Goal: Information Seeking & Learning: Learn about a topic

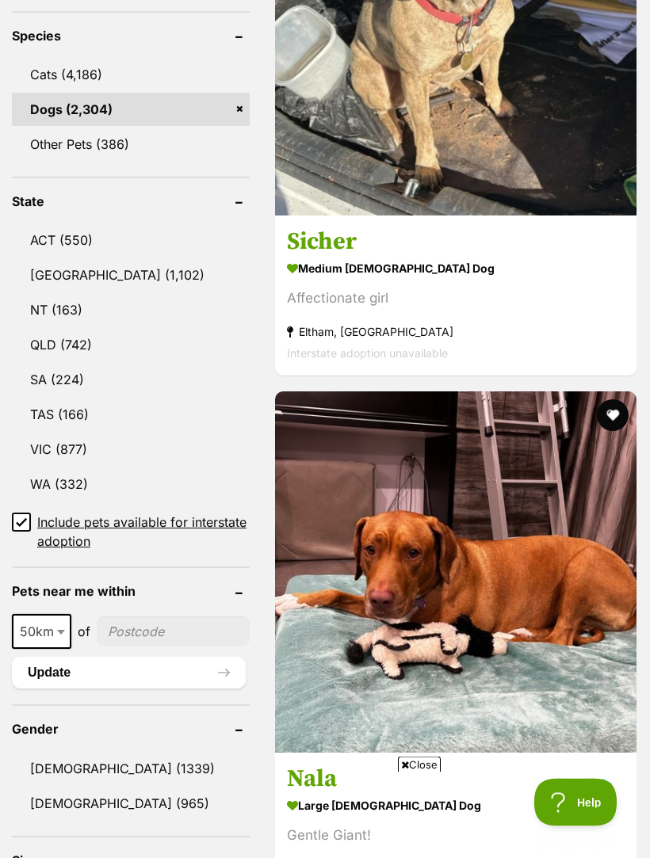
scroll to position [820, 0]
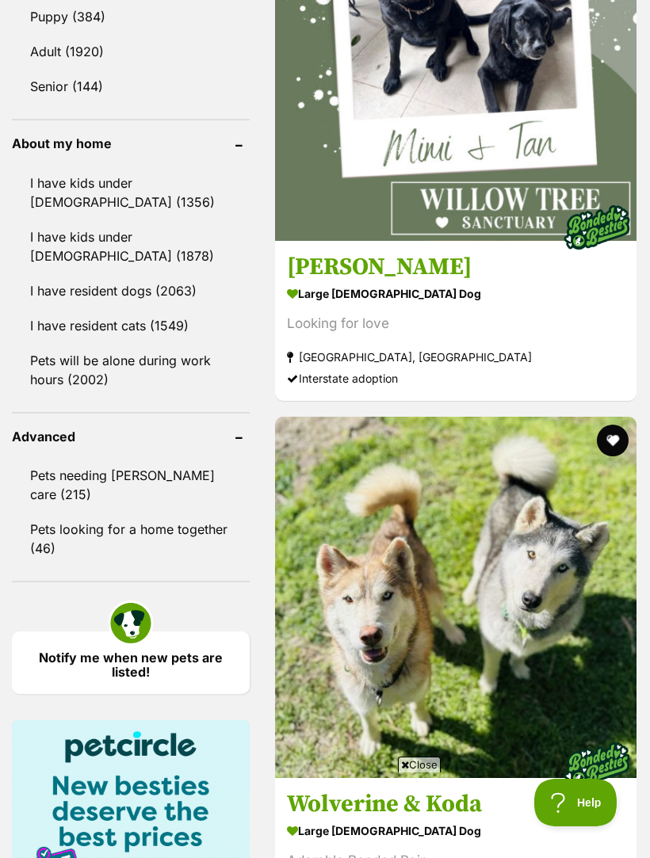
scroll to position [1866, 0]
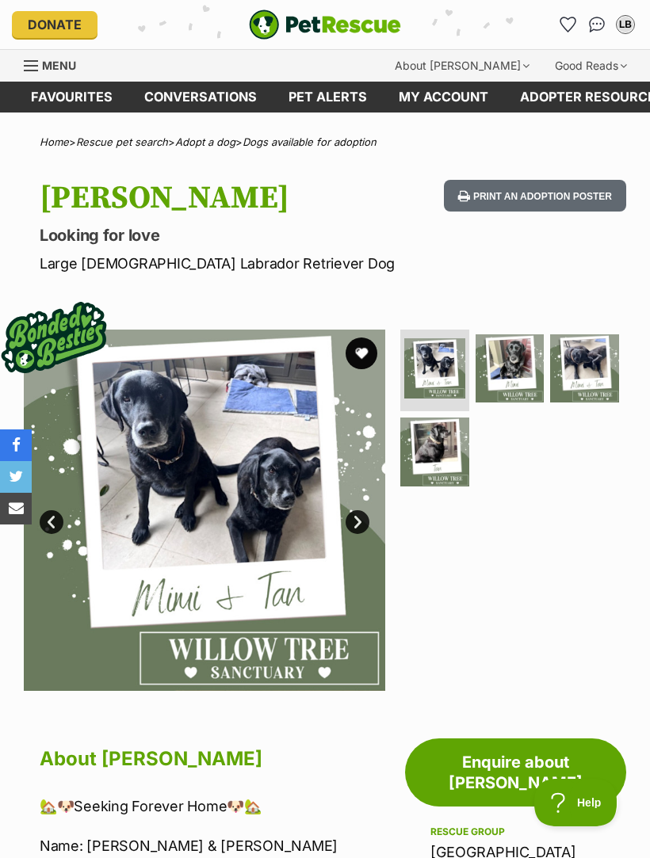
click at [526, 372] on img at bounding box center [509, 368] width 69 height 69
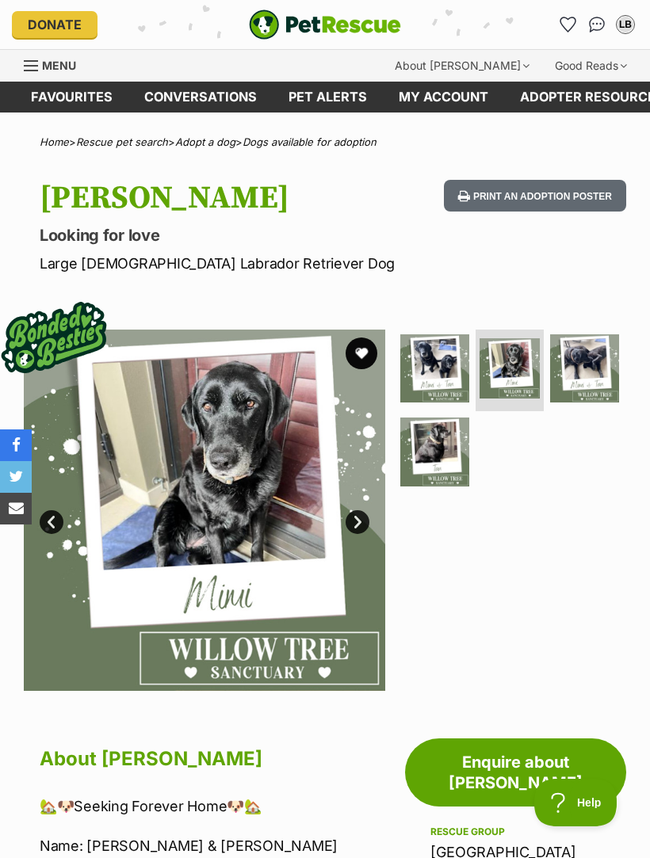
click at [596, 369] on img at bounding box center [584, 368] width 69 height 69
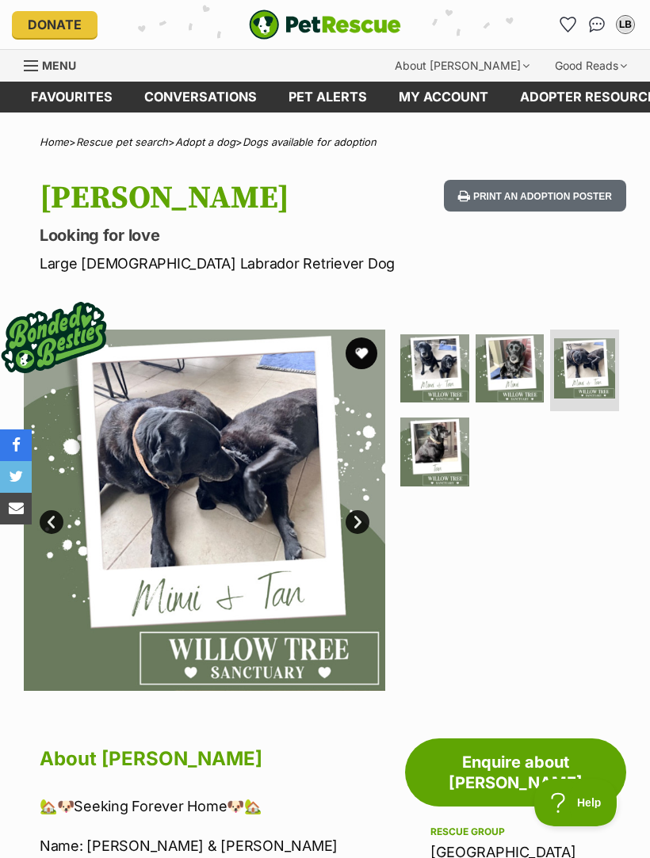
click at [446, 459] on img at bounding box center [434, 452] width 69 height 69
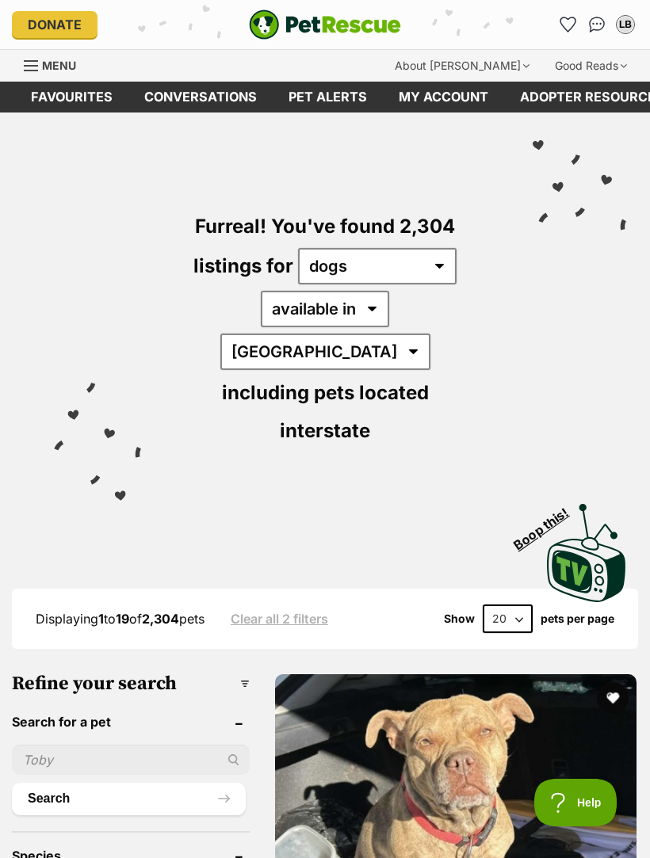
click at [387, 27] on img "PetRescue" at bounding box center [325, 25] width 152 height 30
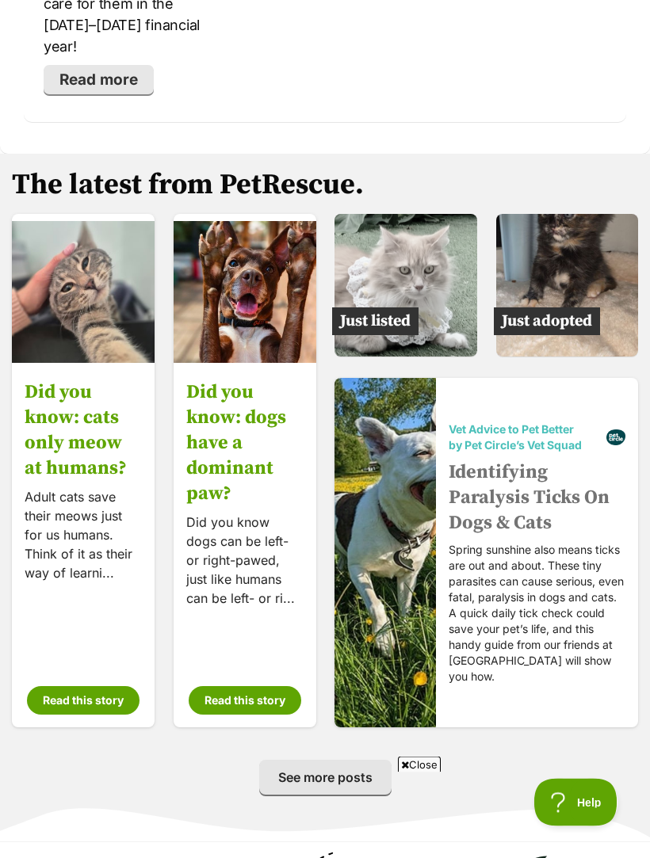
scroll to position [3596, 0]
click at [595, 215] on img at bounding box center [567, 285] width 143 height 143
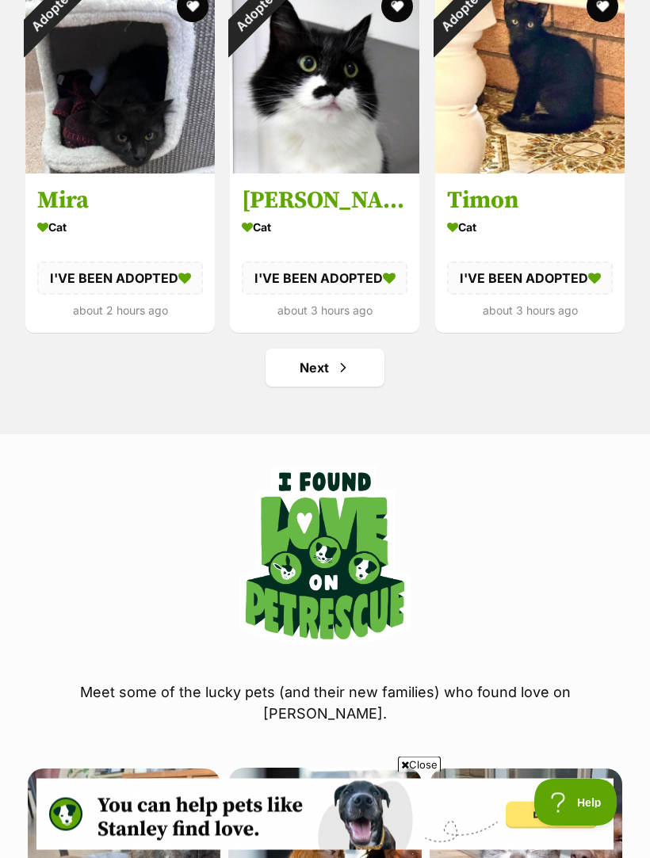
scroll to position [2019, 0]
click at [296, 373] on link "Next" at bounding box center [324, 368] width 119 height 38
